Goal: Transaction & Acquisition: Subscribe to service/newsletter

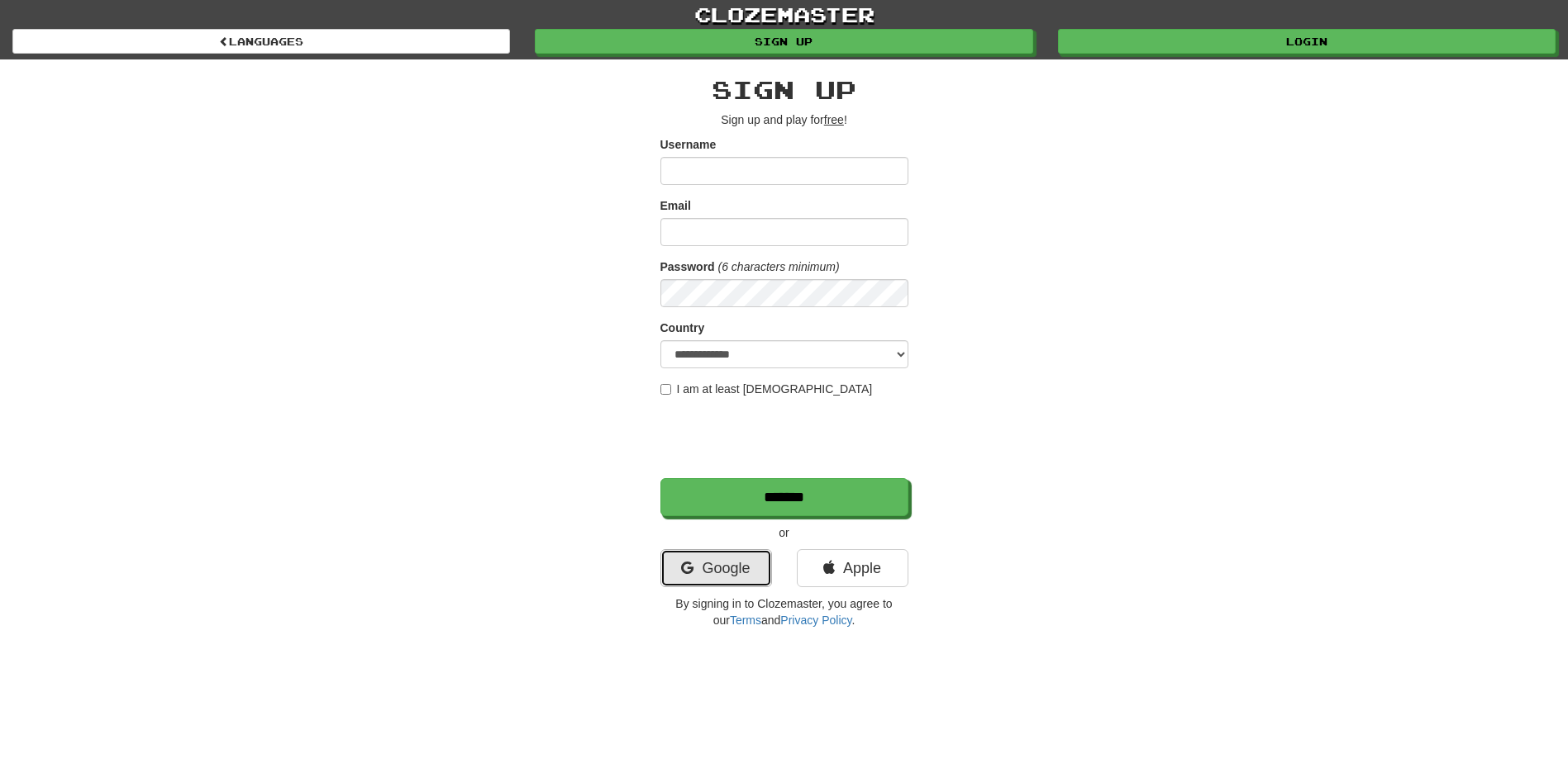
click at [709, 555] on link "Google" at bounding box center [716, 568] width 112 height 38
